Goal: Task Accomplishment & Management: Manage account settings

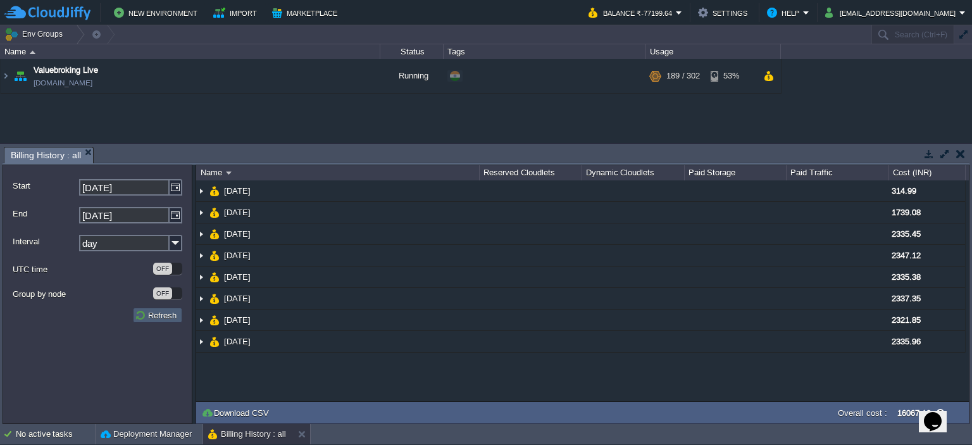
click at [149, 310] on button "Refresh" at bounding box center [158, 315] width 46 height 11
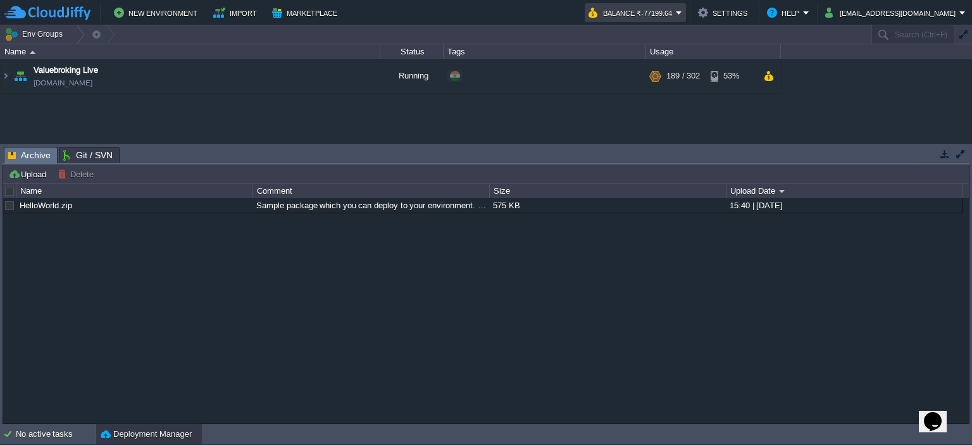
click at [676, 12] on button "Balance ₹-77199.64" at bounding box center [632, 12] width 87 height 15
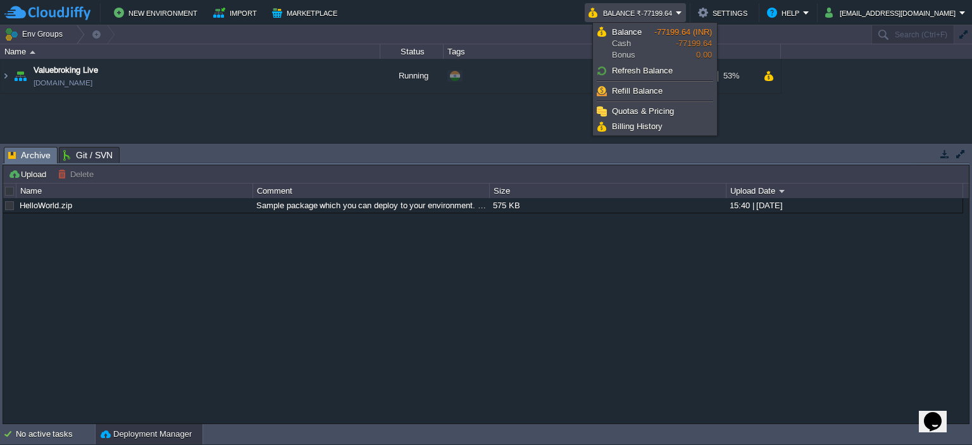
click at [682, 11] on em "Balance ₹-77199.64" at bounding box center [636, 12] width 94 height 15
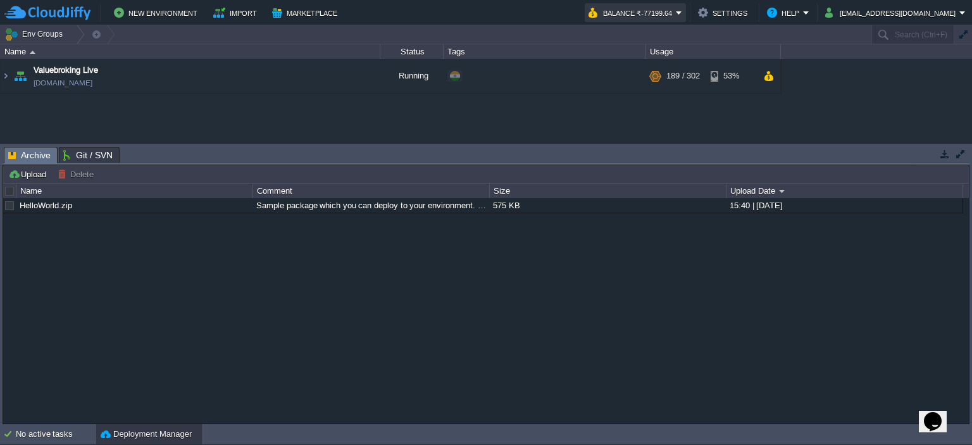
click at [676, 11] on button "Balance ₹-77199.64" at bounding box center [632, 12] width 87 height 15
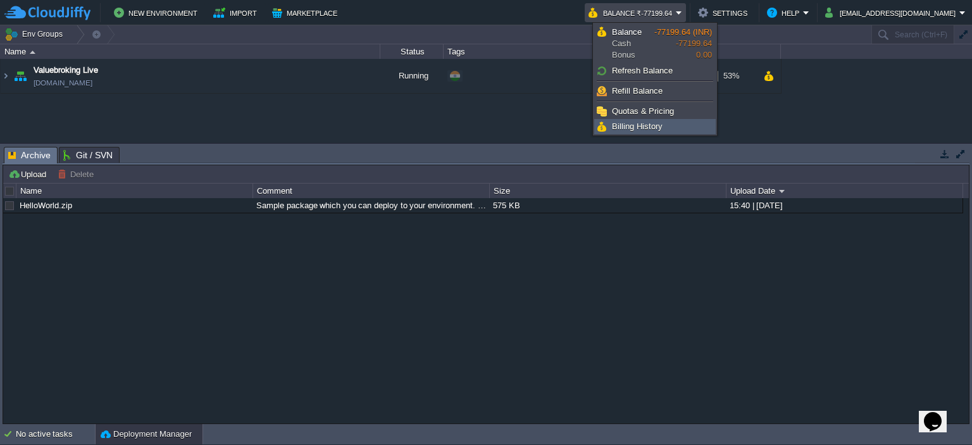
click at [656, 123] on span "Billing History" at bounding box center [637, 126] width 51 height 9
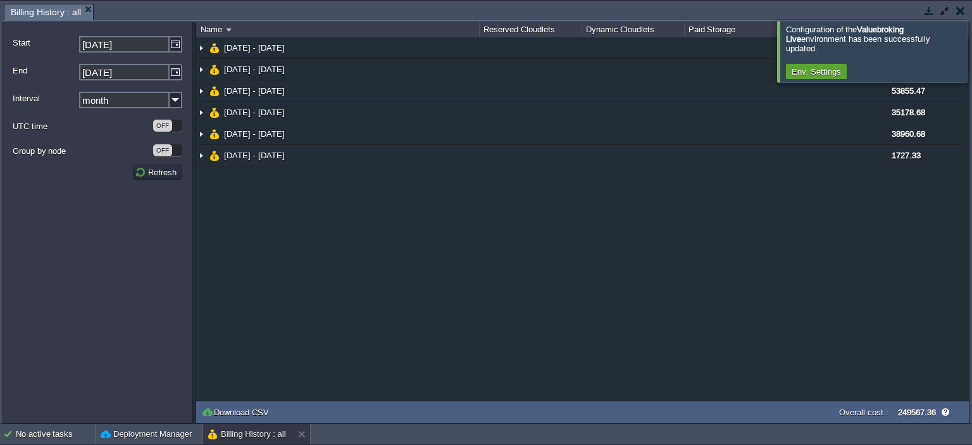
click at [972, 47] on div at bounding box center [988, 51] width 0 height 61
